Goal: Check status: Check status

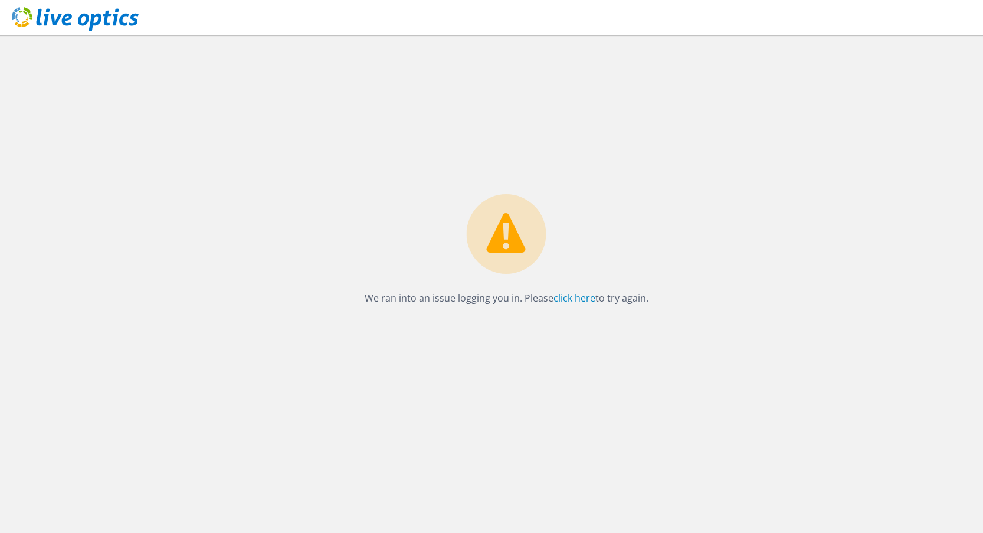
click at [355, 191] on div "We ran into an issue logging you in. Please click here to try again." at bounding box center [507, 283] width 954 height 497
click at [565, 300] on link "click here" at bounding box center [574, 298] width 42 height 13
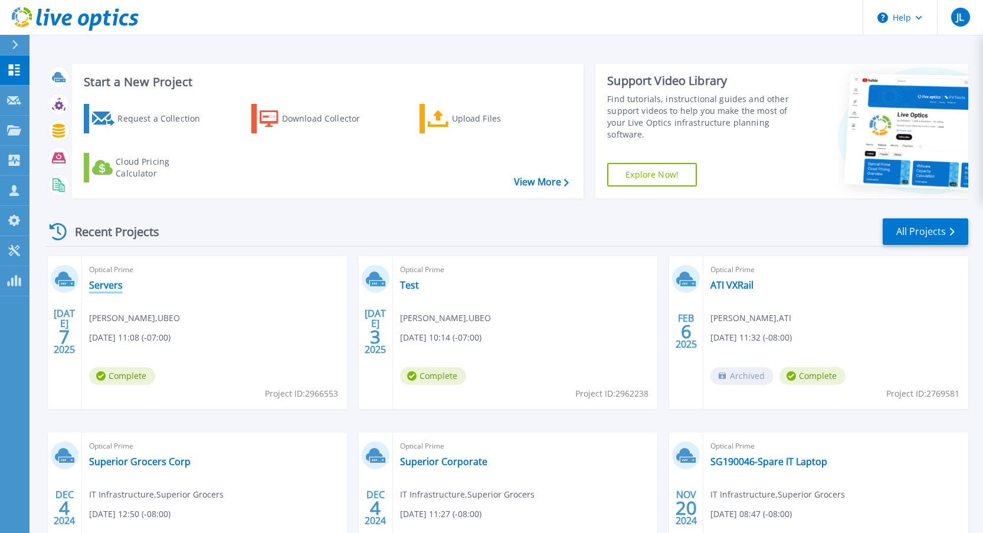
click at [101, 287] on link "Servers" at bounding box center [106, 285] width 34 height 12
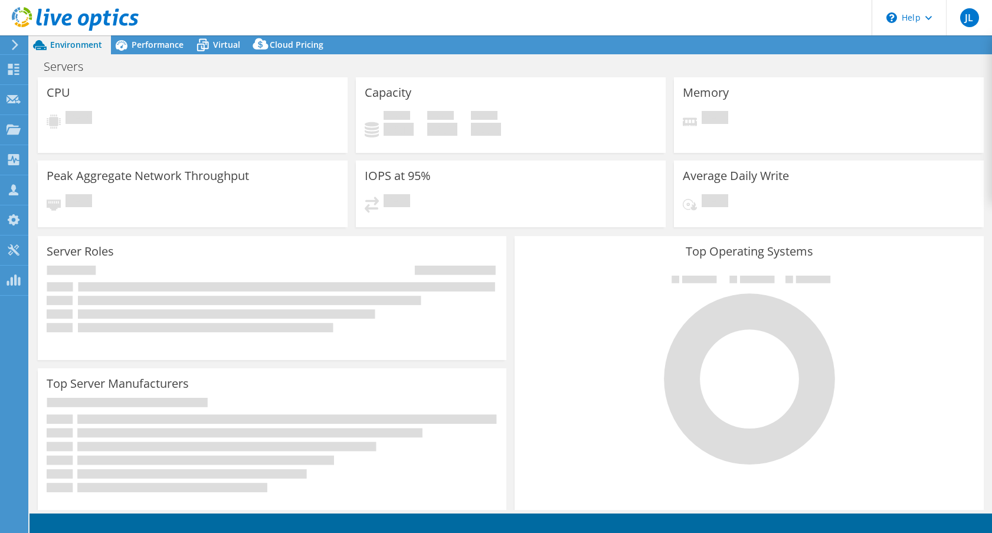
select select "USD"
